Goal: Book appointment/travel/reservation

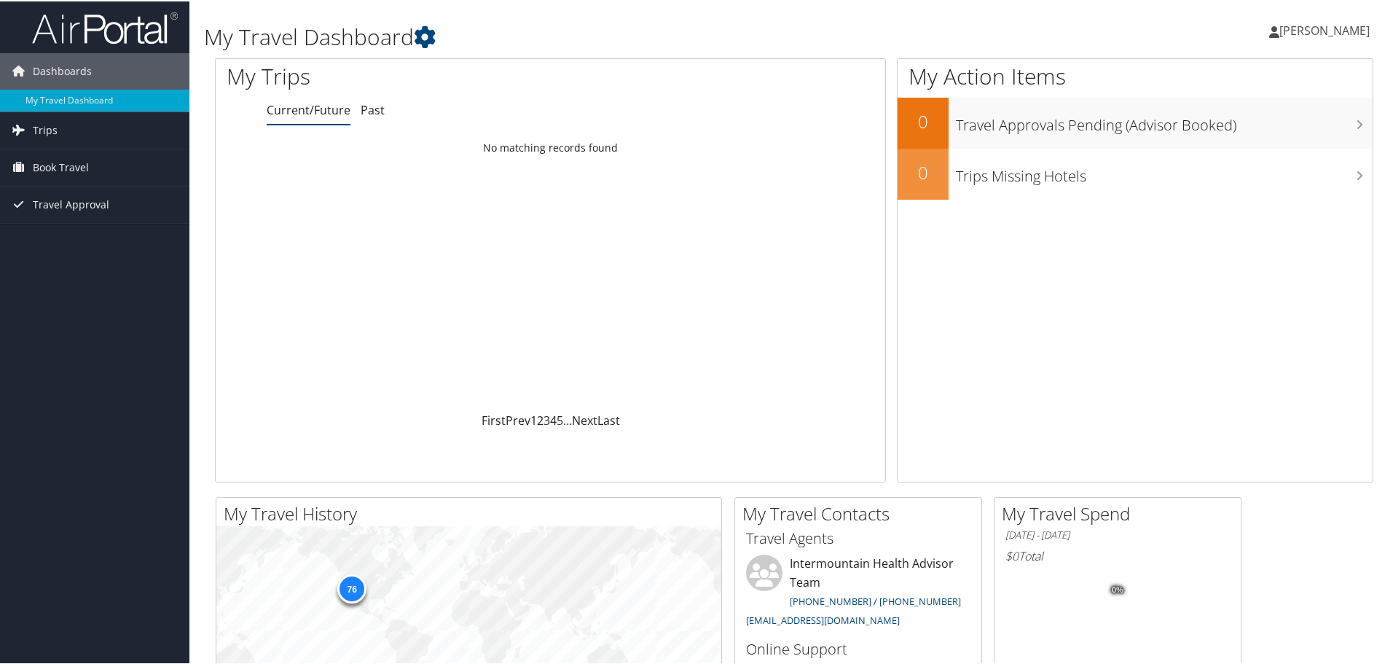
click at [1301, 34] on span "[PERSON_NAME]" at bounding box center [1325, 29] width 90 height 16
click at [62, 165] on span "Book Travel" at bounding box center [61, 166] width 56 height 36
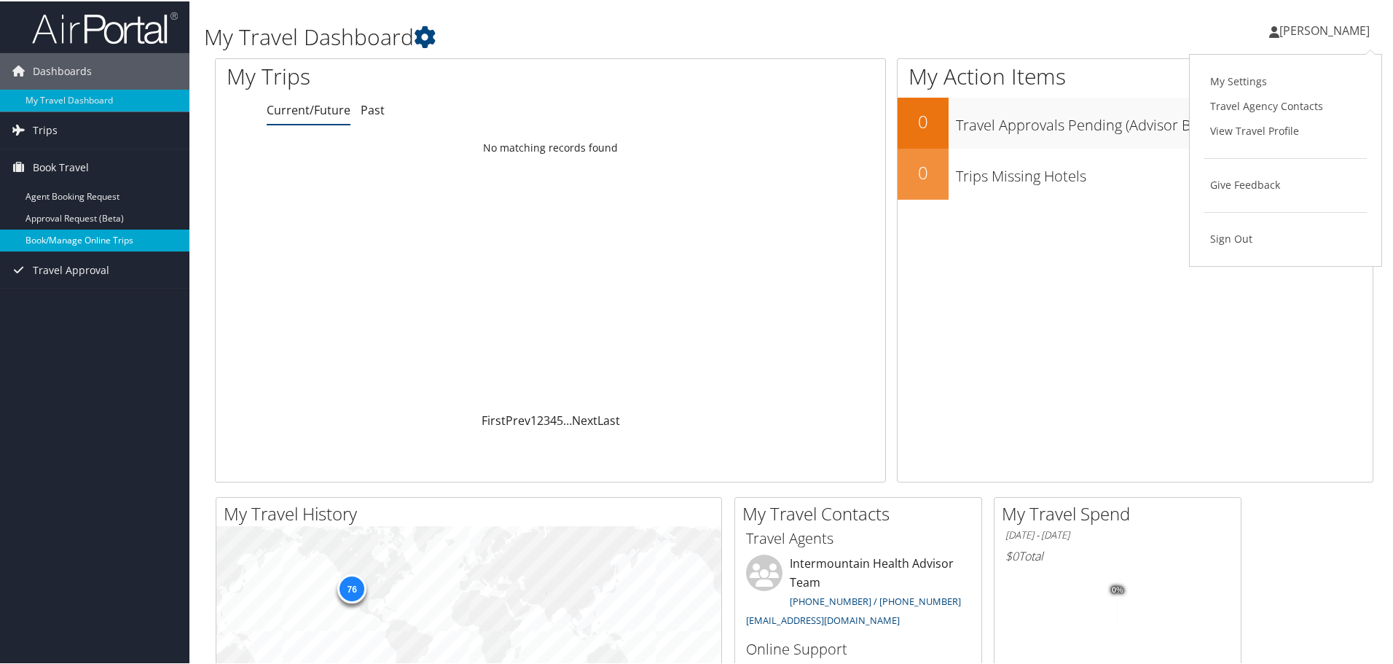
click at [93, 243] on link "Book/Manage Online Trips" at bounding box center [94, 239] width 189 height 22
